Goal: Transaction & Acquisition: Purchase product/service

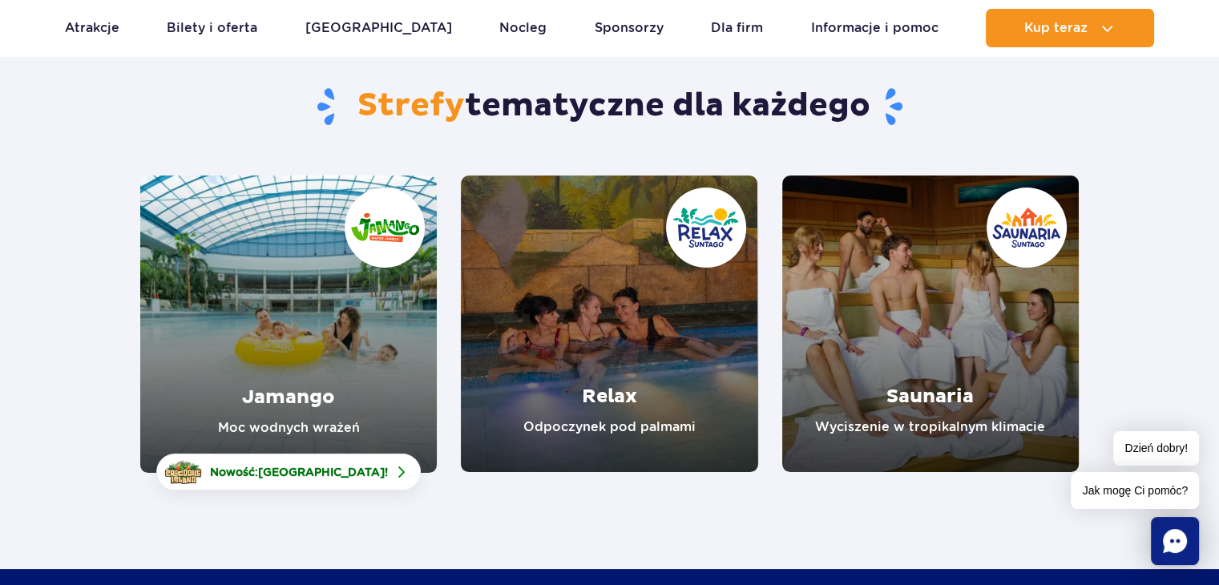
scroll to position [160, 0]
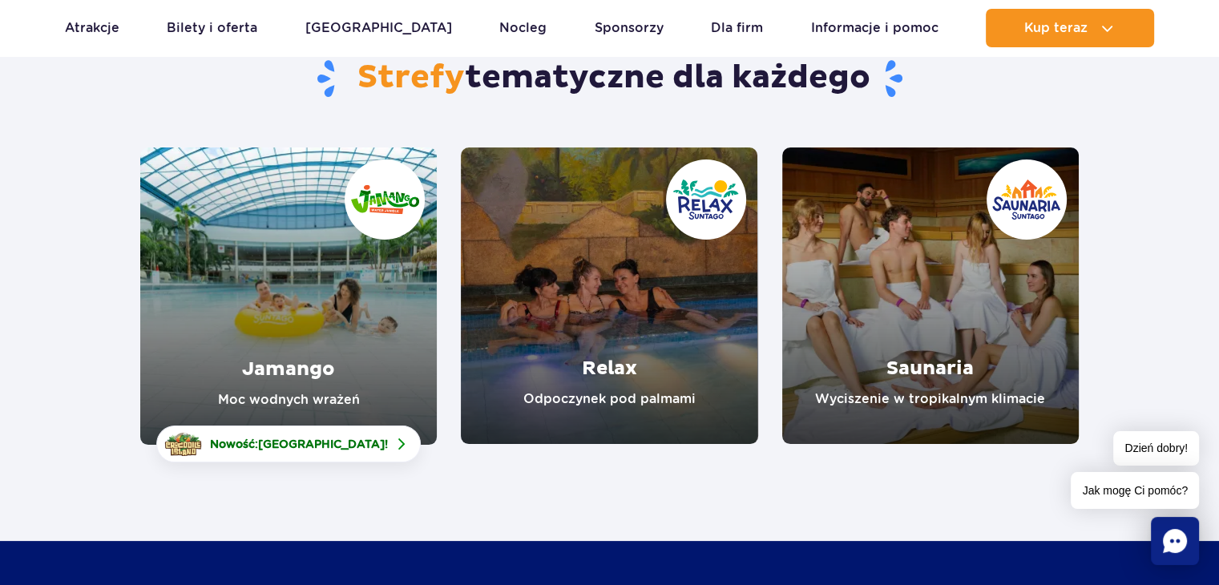
click at [323, 328] on link "Jamango" at bounding box center [288, 295] width 297 height 297
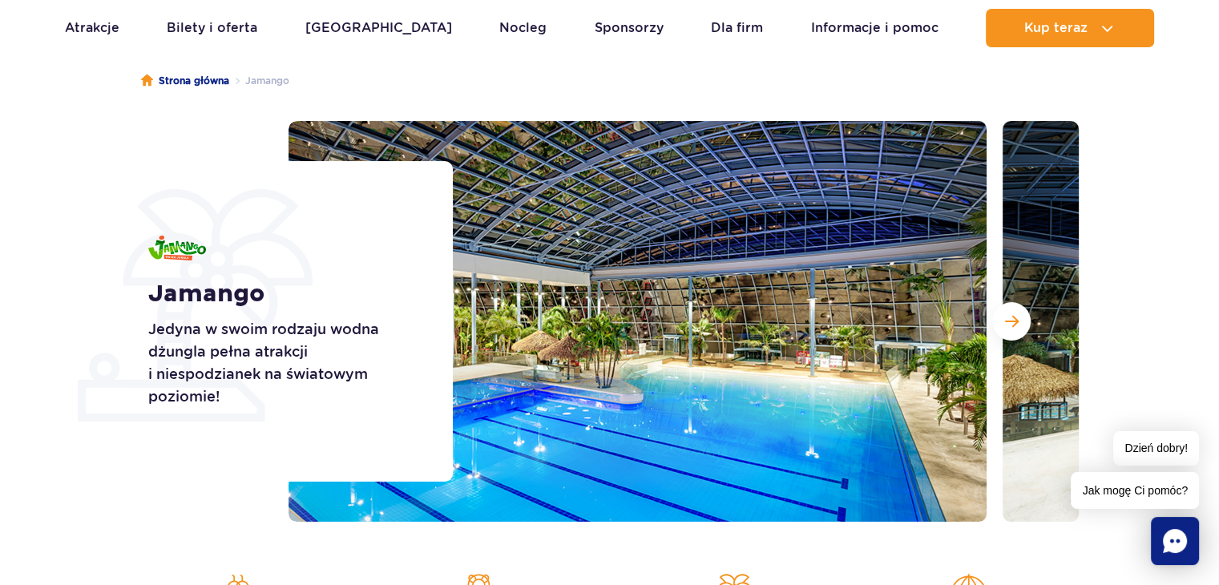
scroll to position [160, 0]
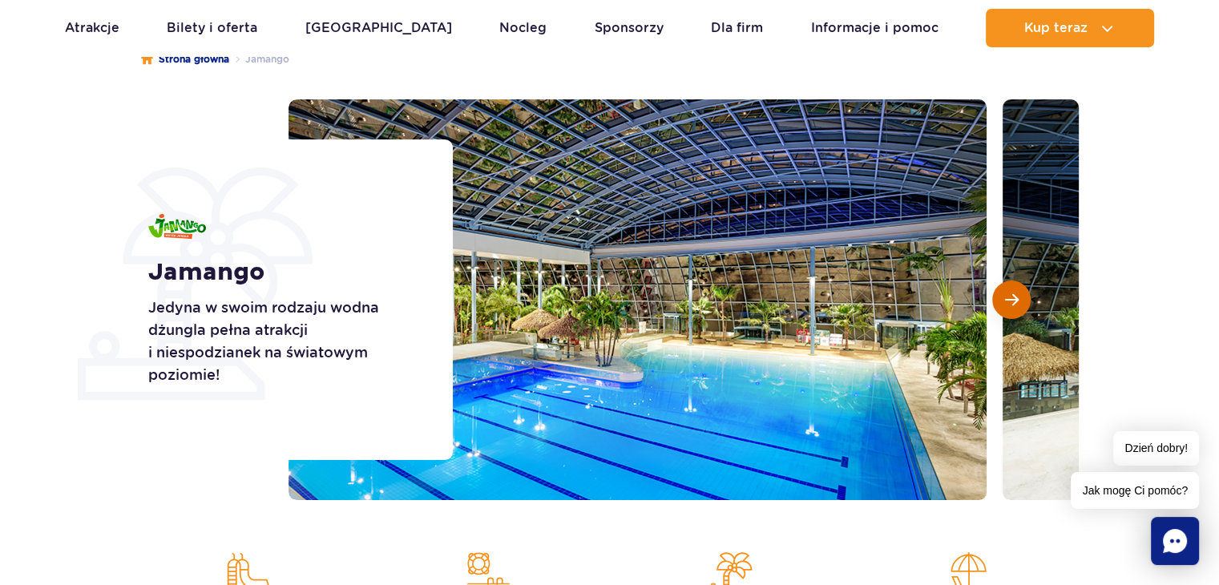
click at [1007, 293] on span "Następny slajd" at bounding box center [1012, 300] width 14 height 14
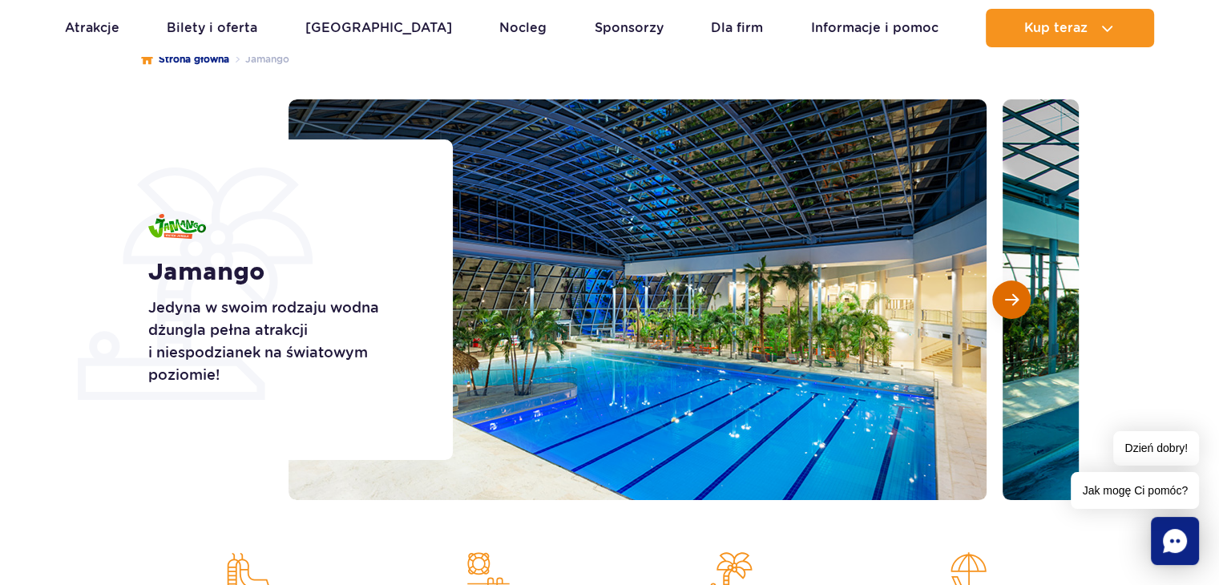
click at [1007, 293] on span "Następny slajd" at bounding box center [1012, 300] width 14 height 14
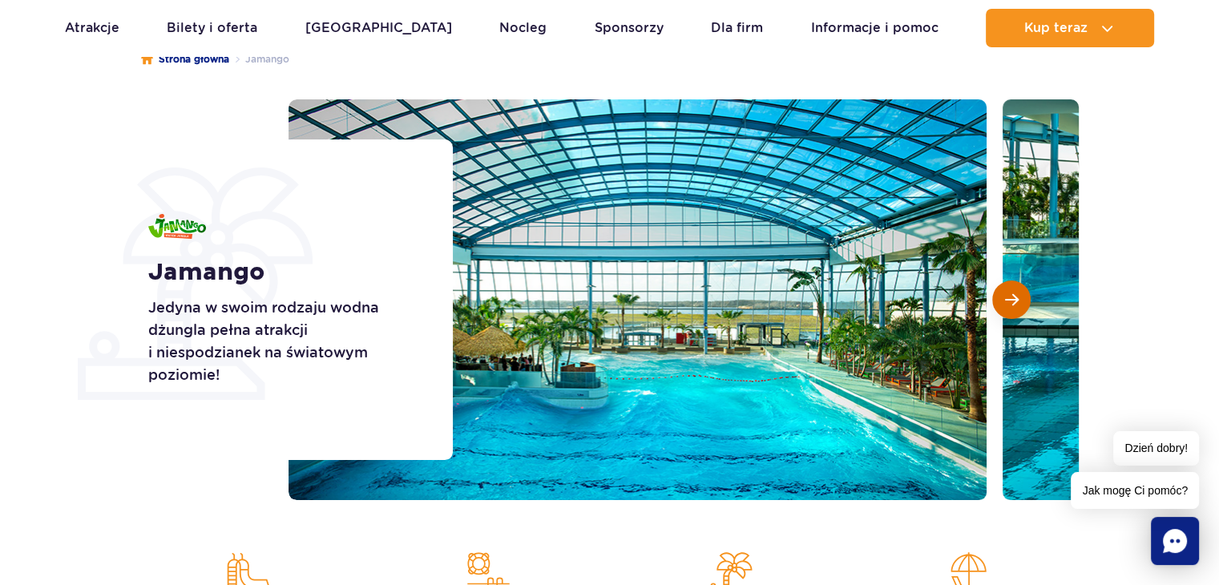
click at [1007, 293] on span "Następny slajd" at bounding box center [1012, 300] width 14 height 14
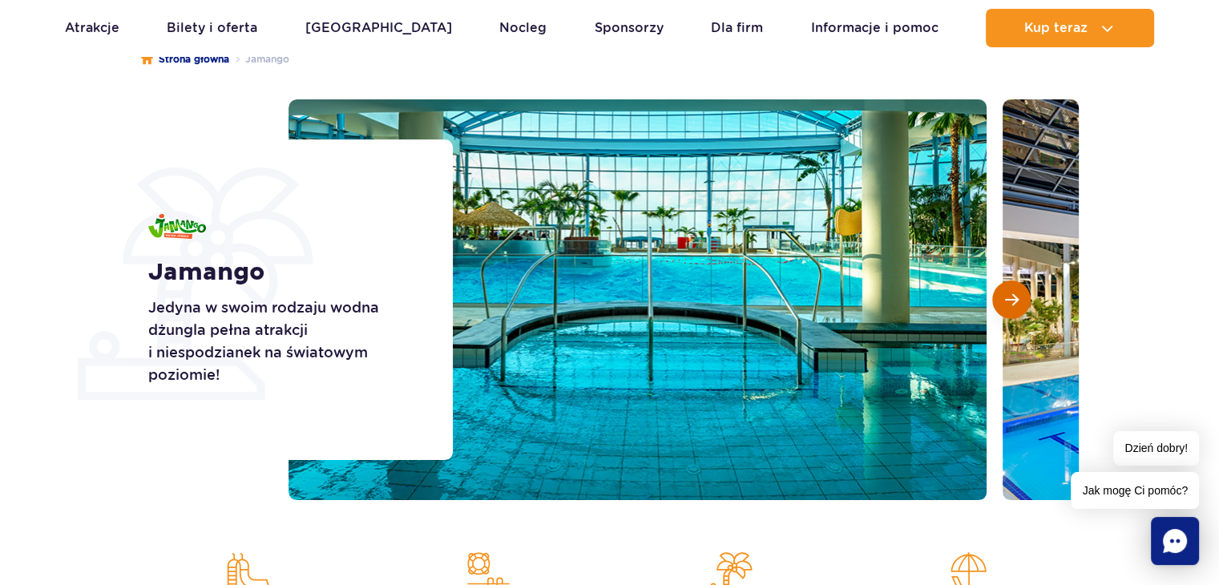
click at [1007, 293] on span "Następny slajd" at bounding box center [1012, 300] width 14 height 14
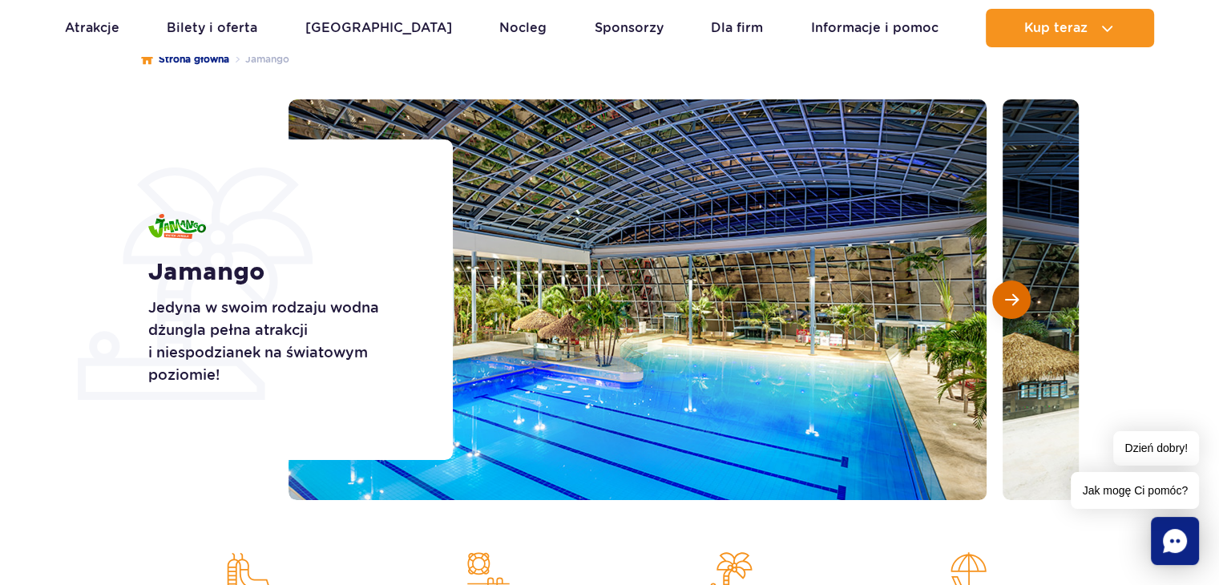
click at [1007, 293] on span "Następny slajd" at bounding box center [1012, 300] width 14 height 14
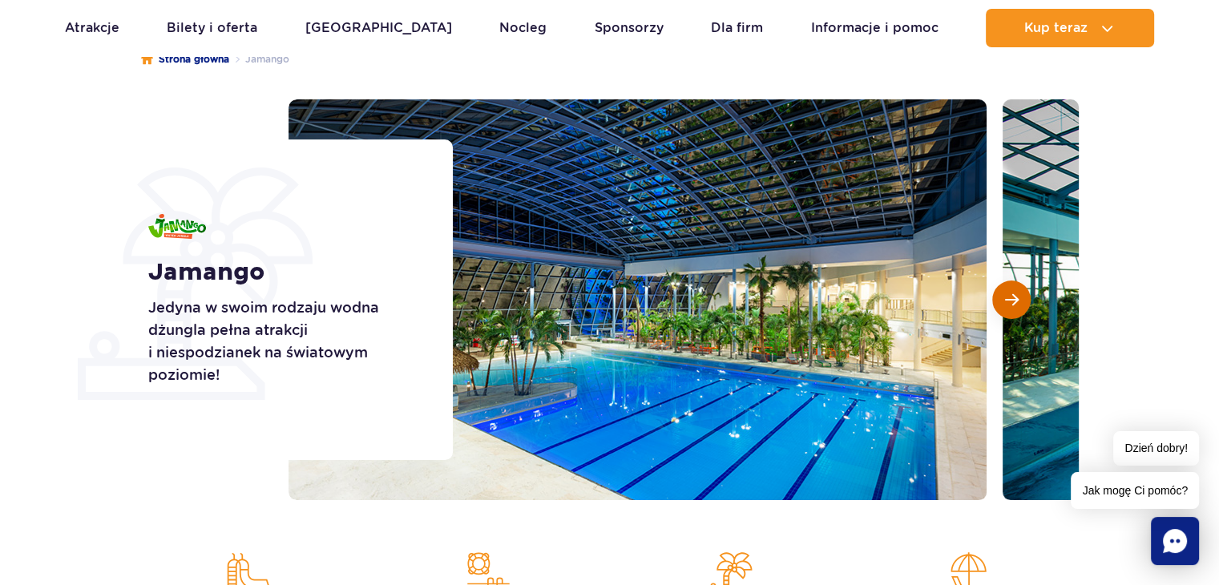
click at [1007, 293] on span "Następny slajd" at bounding box center [1012, 300] width 14 height 14
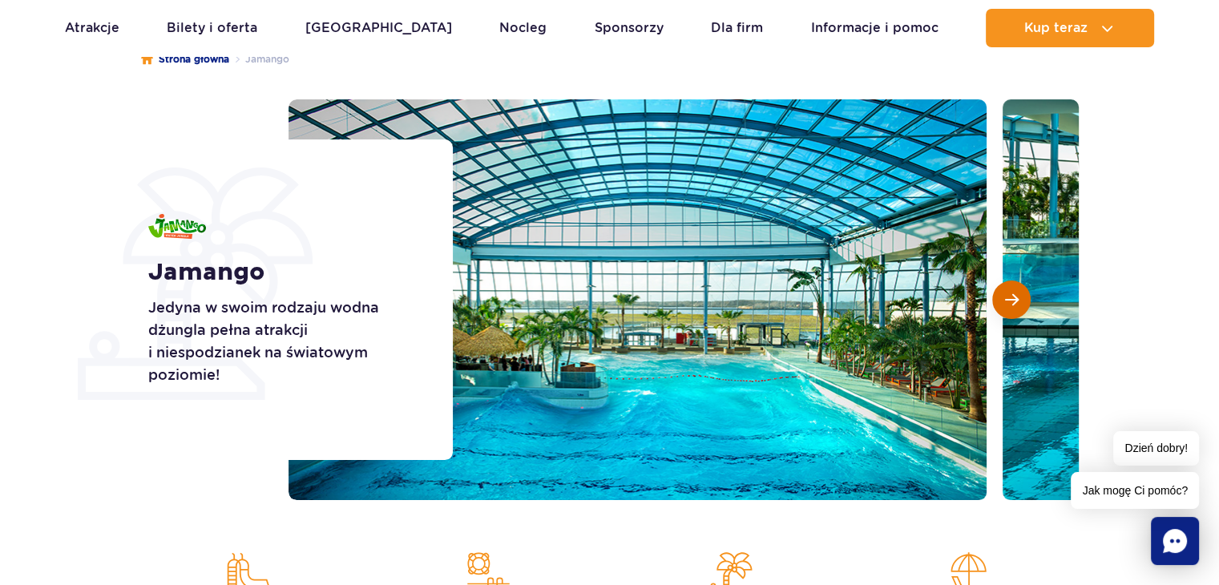
click at [1007, 293] on span "Następny slajd" at bounding box center [1012, 300] width 14 height 14
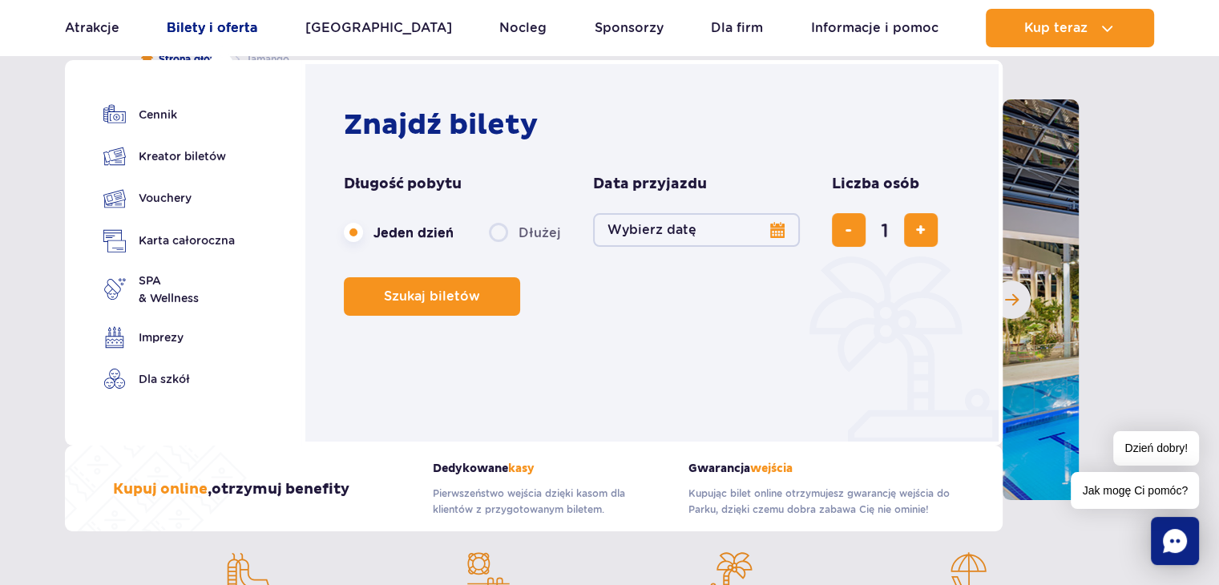
click at [237, 21] on link "Bilety i oferta" at bounding box center [212, 28] width 91 height 38
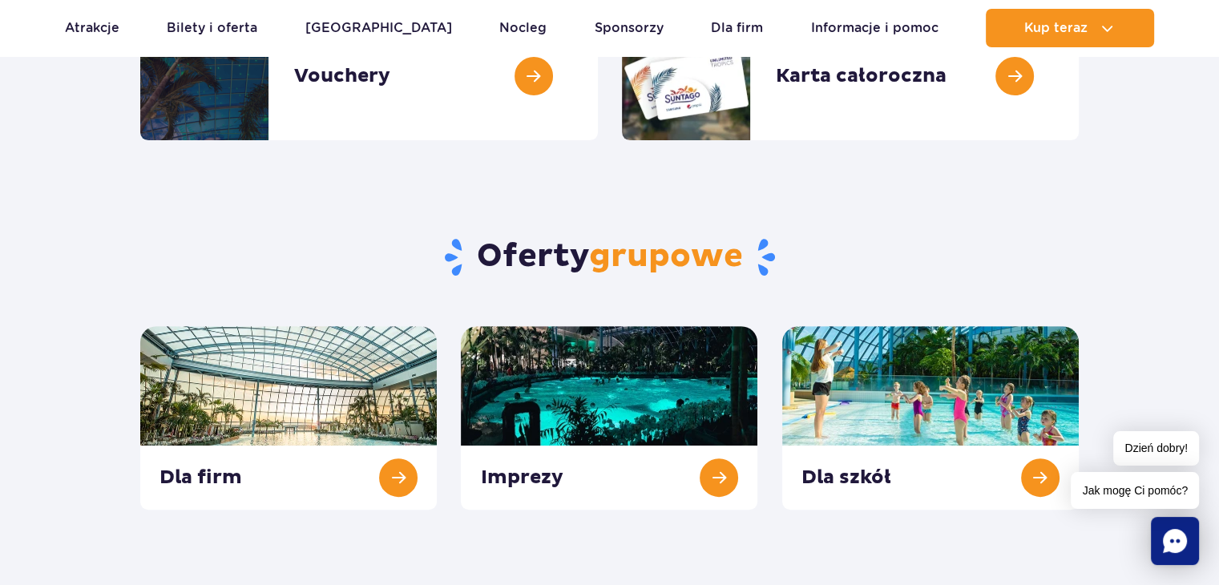
scroll to position [481, 0]
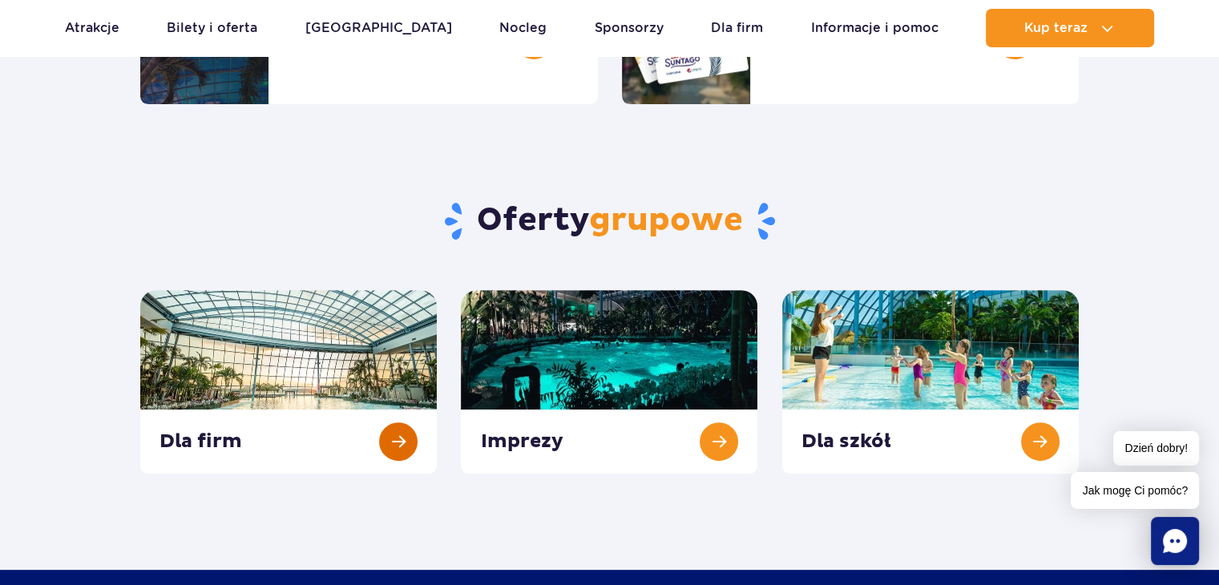
click at [282, 353] on link at bounding box center [288, 382] width 297 height 184
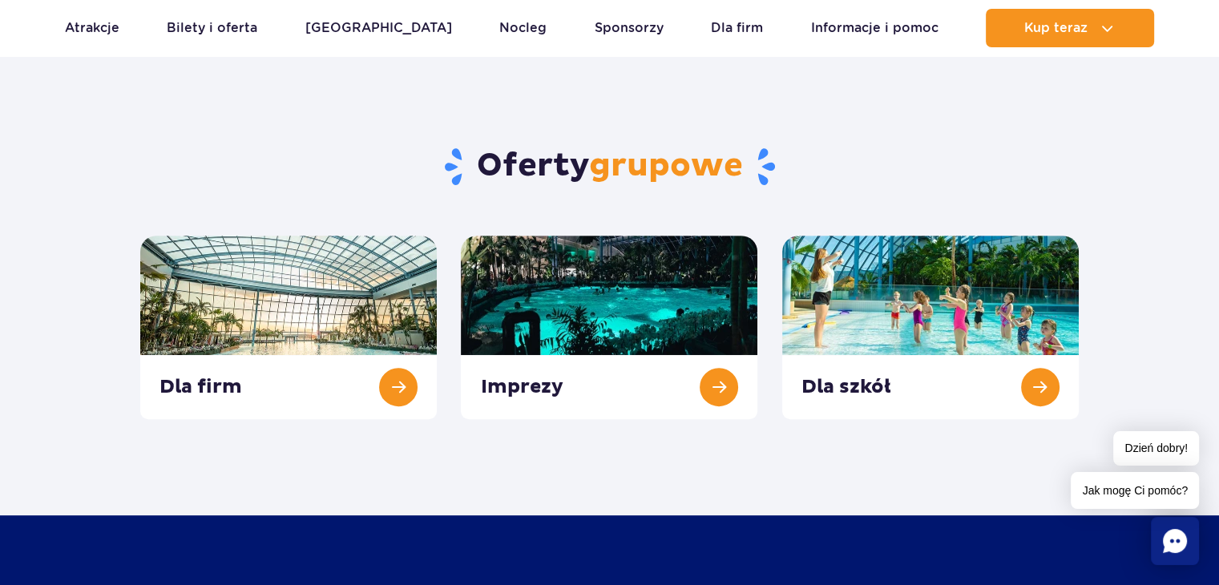
scroll to position [561, 0]
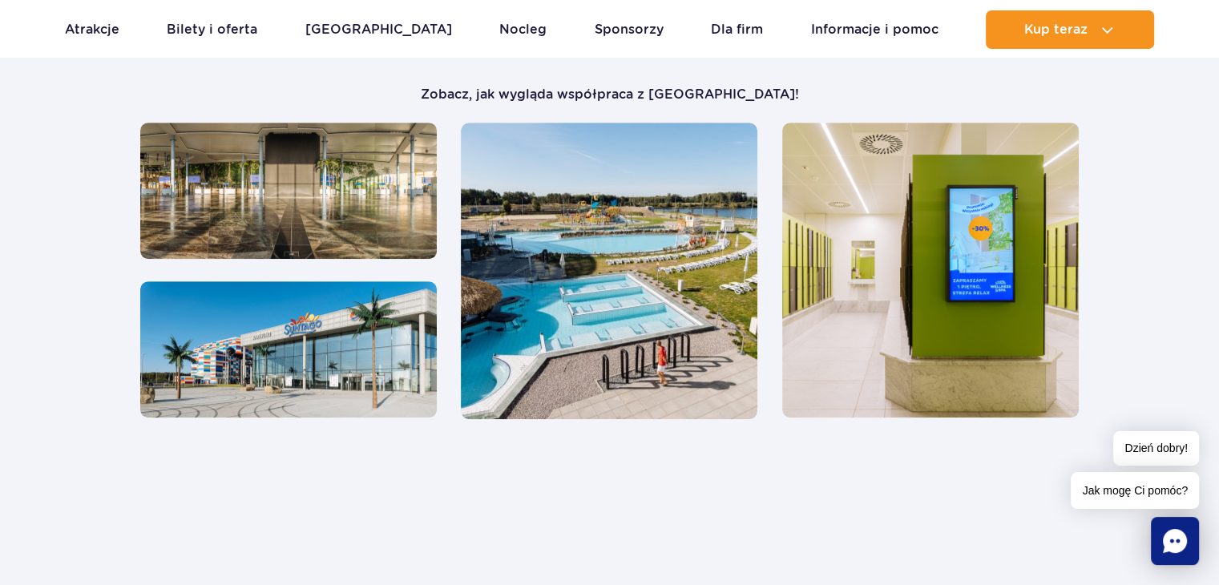
scroll to position [962, 0]
